Goal: Check status: Check status

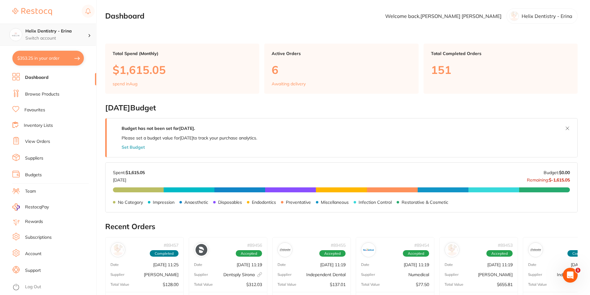
click at [43, 32] on h4 "Helix Dentistry - Erina" at bounding box center [56, 31] width 63 height 6
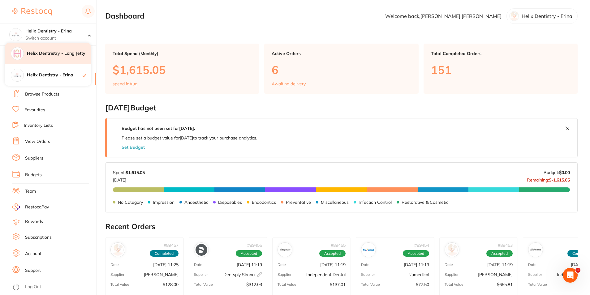
click at [71, 53] on h4 "Helix Dentristry - Long Jetty" at bounding box center [59, 53] width 64 height 6
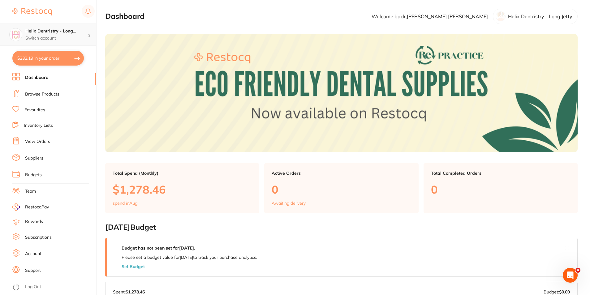
click at [61, 36] on p "Switch account" at bounding box center [56, 38] width 63 height 6
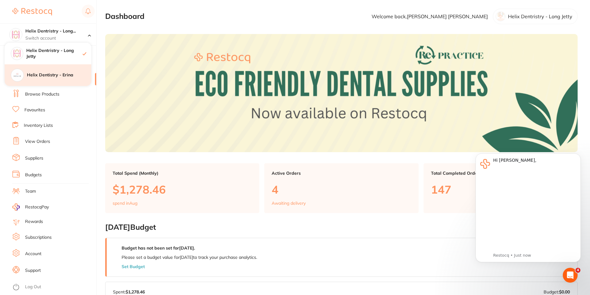
click at [60, 67] on div "Helix Dentistry - Erina" at bounding box center [48, 75] width 87 height 22
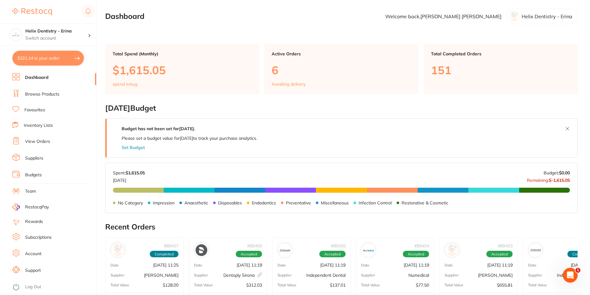
click at [304, 71] on p "6" at bounding box center [341, 70] width 139 height 13
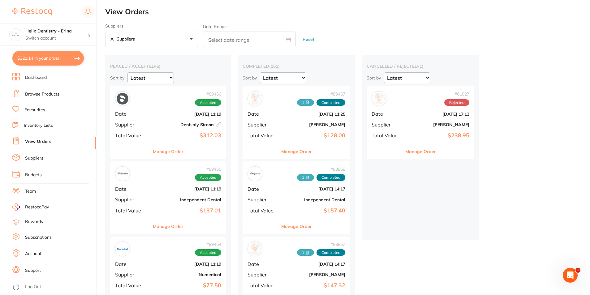
click at [143, 110] on div "# 89456 Accepted Date Aug 7 2025, 11:19 Supplier Dentsply Sirona This order has…" at bounding box center [168, 114] width 116 height 57
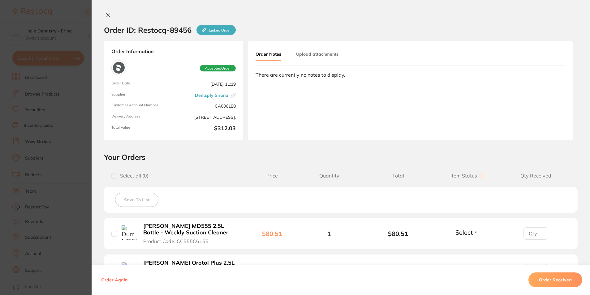
click at [109, 13] on div "Order ID: Restocq- 89456 Linked Order Order Information Accepted Order Order Da…" at bounding box center [341, 147] width 498 height 295
click at [108, 14] on icon at bounding box center [108, 15] width 3 height 3
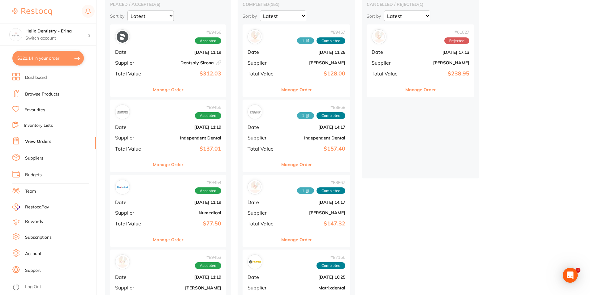
click at [170, 134] on div "# 89455 Accepted Date Aug 7 2025, 11:19 Supplier Independent Dental Total Value…" at bounding box center [168, 128] width 116 height 57
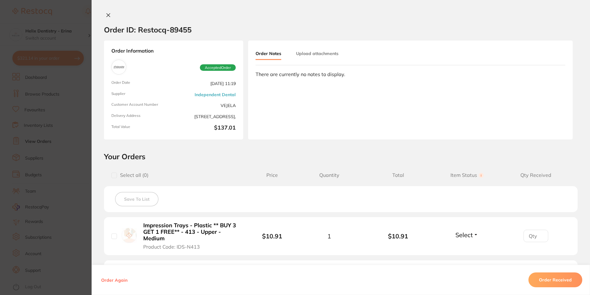
click at [110, 17] on button at bounding box center [108, 15] width 9 height 6
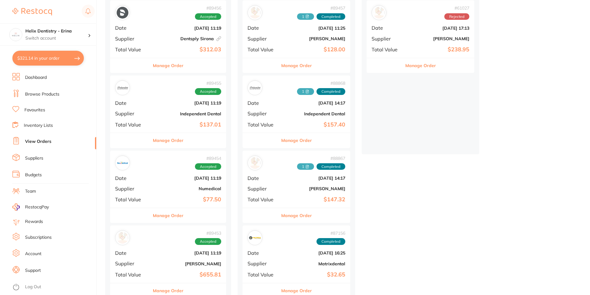
scroll to position [93, 0]
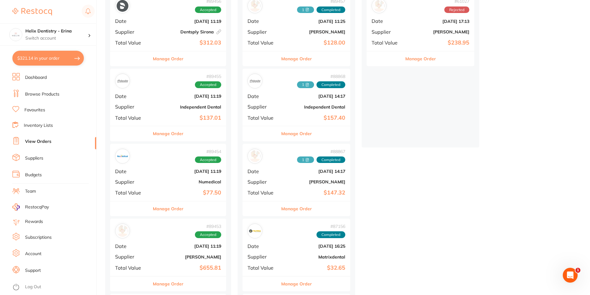
click at [169, 176] on div "# 89454 Accepted Date Aug 7 2025, 11:19 Supplier Numedical Total Value $77.50" at bounding box center [168, 172] width 116 height 57
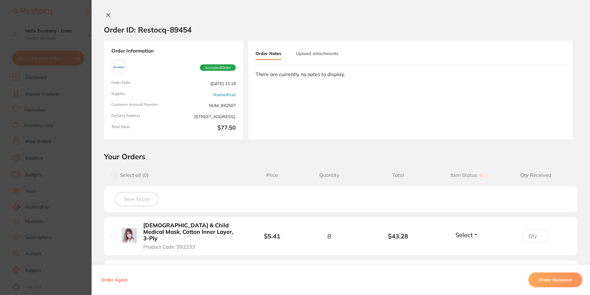
click at [108, 13] on icon at bounding box center [108, 15] width 5 height 5
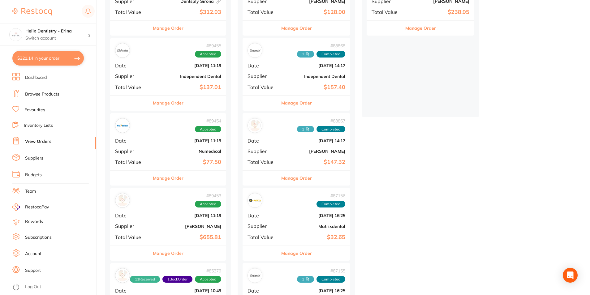
scroll to position [124, 0]
click at [163, 230] on div "# 89453 Accepted Date Aug 7 2025, 11:19 Supplier Henry Schein Halas Total Value…" at bounding box center [168, 216] width 116 height 57
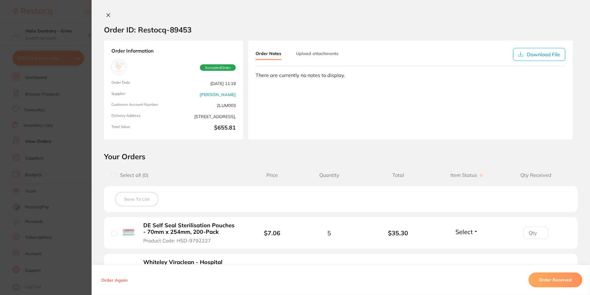
click at [106, 18] on button at bounding box center [108, 15] width 9 height 6
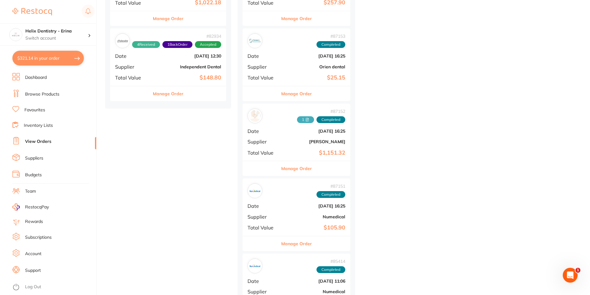
click at [169, 72] on div "# 82934 4 Received 1 Back Order Accepted Date Jun 11 2025, 12:30 Supplier Indep…" at bounding box center [168, 56] width 116 height 57
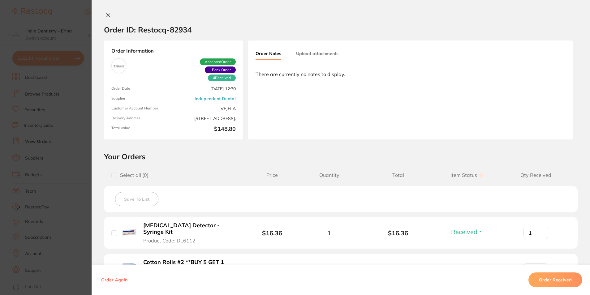
click at [110, 17] on button at bounding box center [108, 15] width 9 height 6
